Goal: Find specific page/section: Find specific page/section

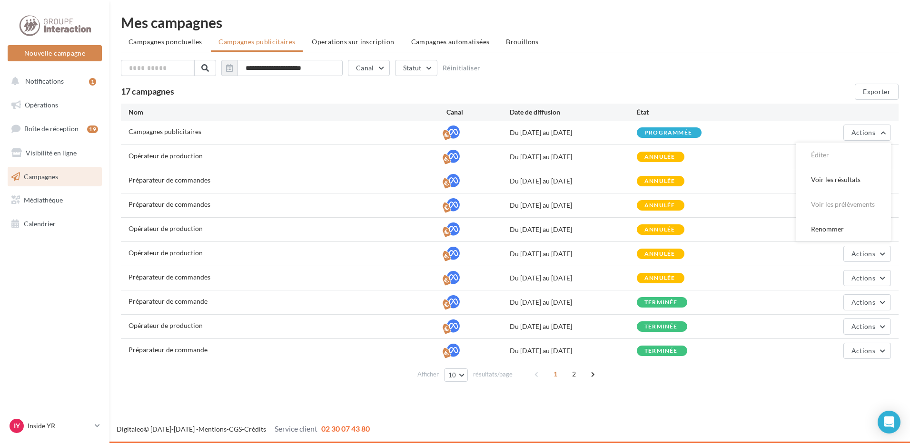
click at [601, 49] on ul "Campagnes ponctuelles Campagnes publicitaires Operations sur inscription Campag…" at bounding box center [509, 42] width 777 height 19
click at [878, 133] on button "Actions" at bounding box center [867, 133] width 48 height 16
click at [61, 83] on span "Notifications" at bounding box center [44, 81] width 39 height 8
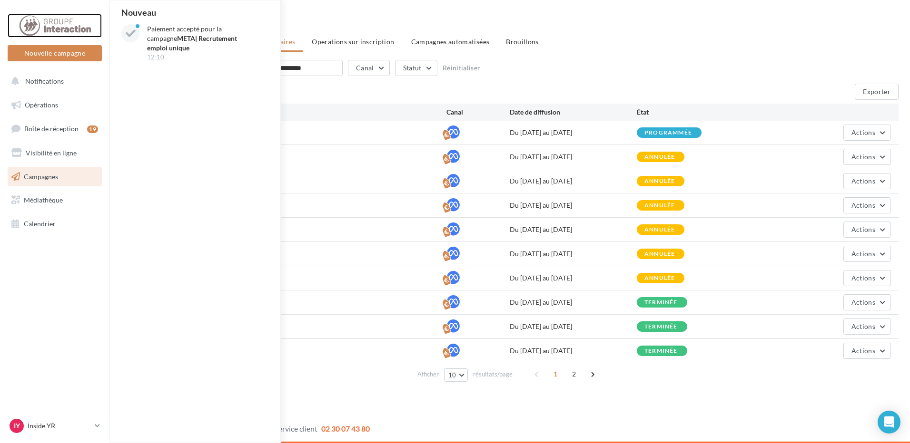
click at [58, 26] on div at bounding box center [55, 26] width 76 height 24
